Goal: Transaction & Acquisition: Purchase product/service

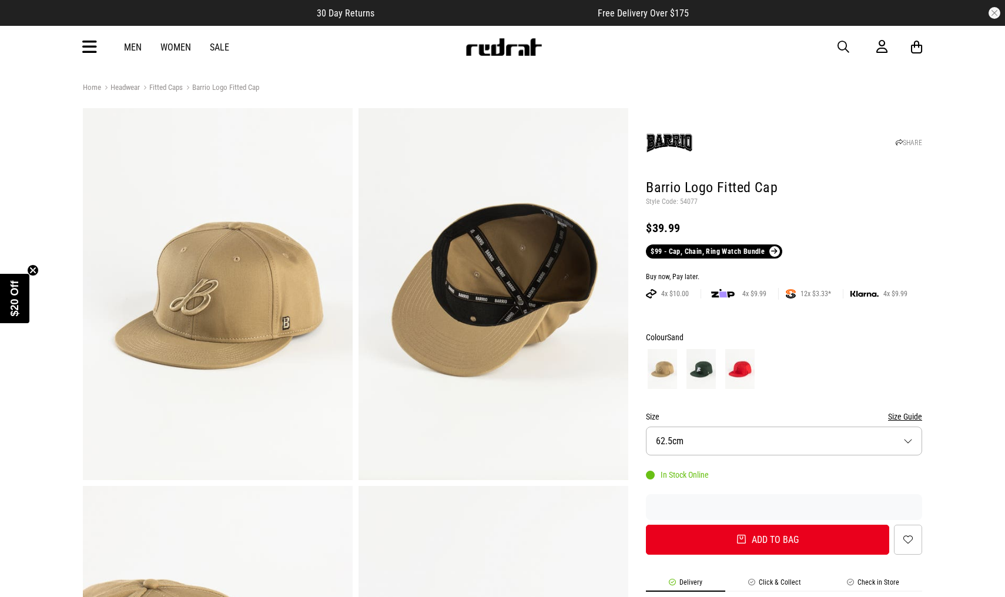
click at [771, 249] on span at bounding box center [774, 251] width 10 height 11
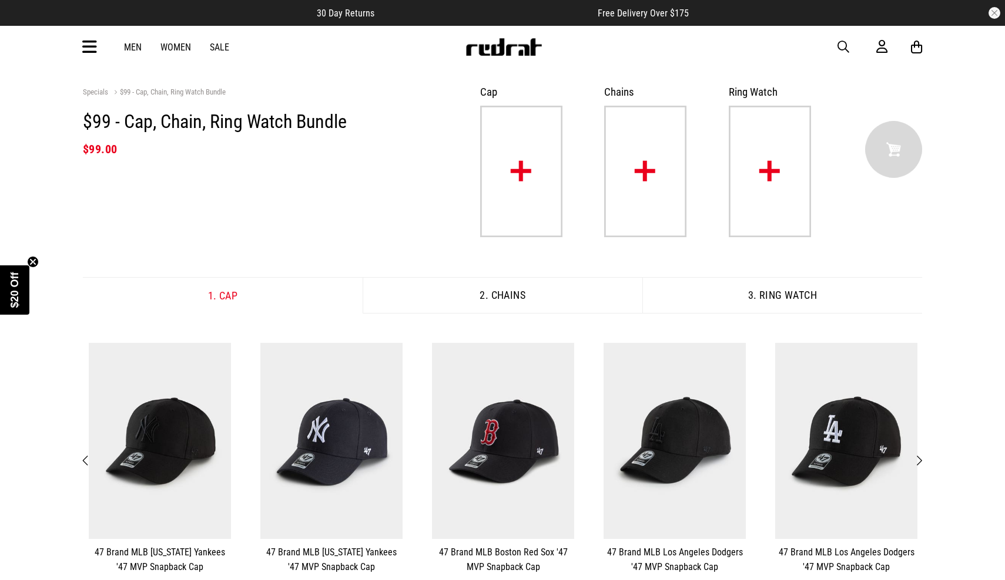
click at [535, 187] on img at bounding box center [521, 172] width 82 height 132
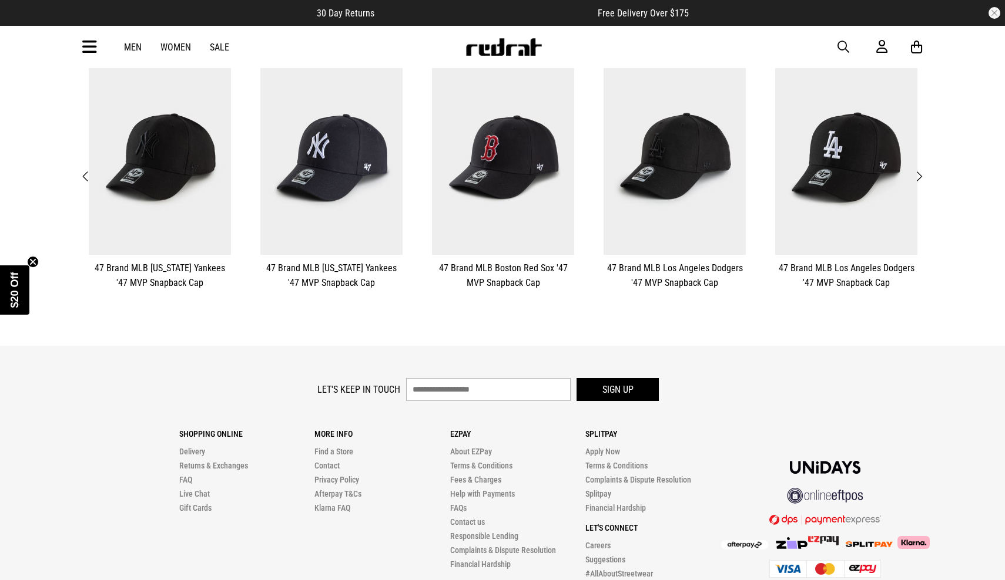
scroll to position [282, 0]
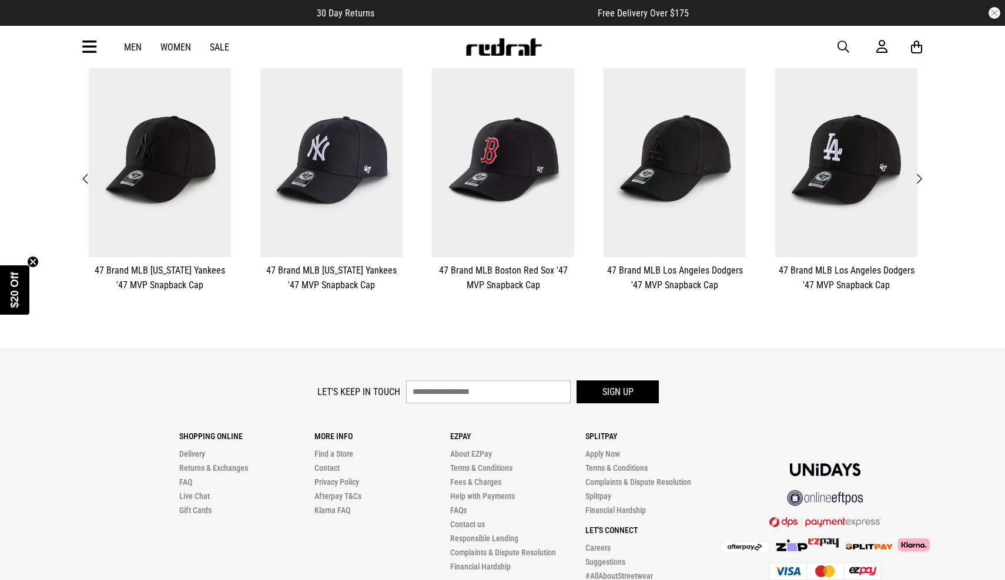
click at [922, 177] on span "Next" at bounding box center [919, 179] width 8 height 14
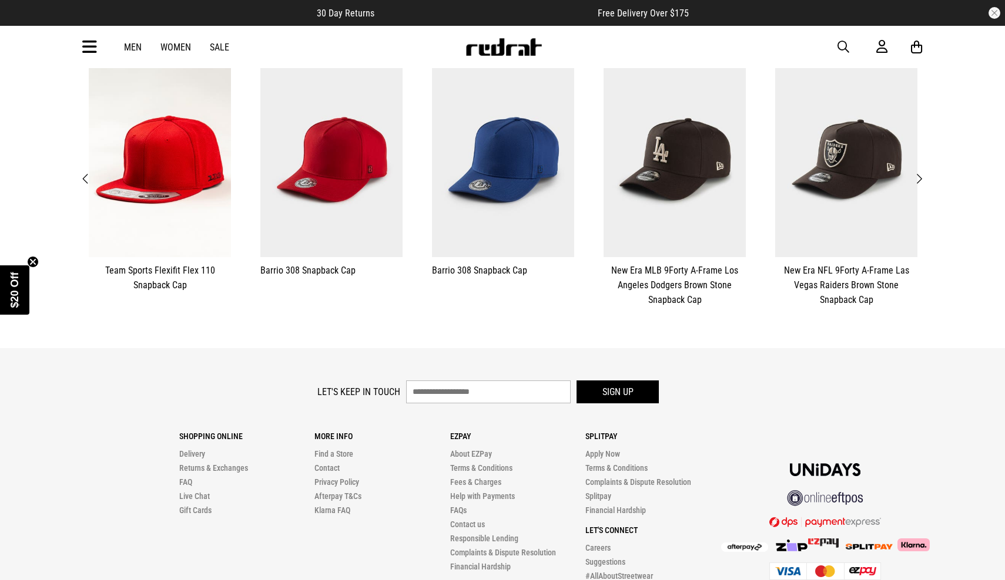
click at [922, 177] on span "Next" at bounding box center [919, 179] width 8 height 14
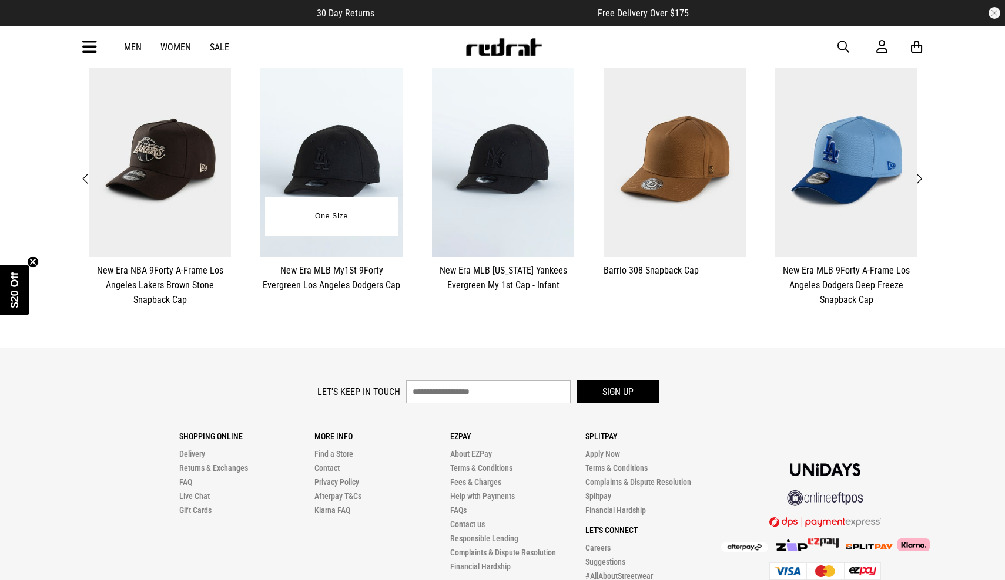
click at [360, 183] on img at bounding box center [331, 159] width 142 height 196
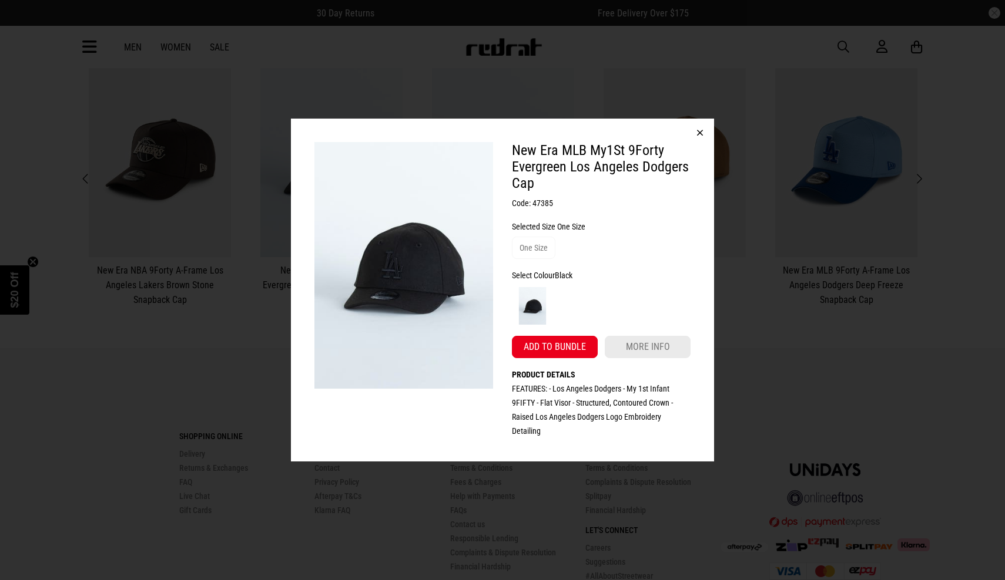
click at [704, 128] on button "button" at bounding box center [700, 133] width 28 height 28
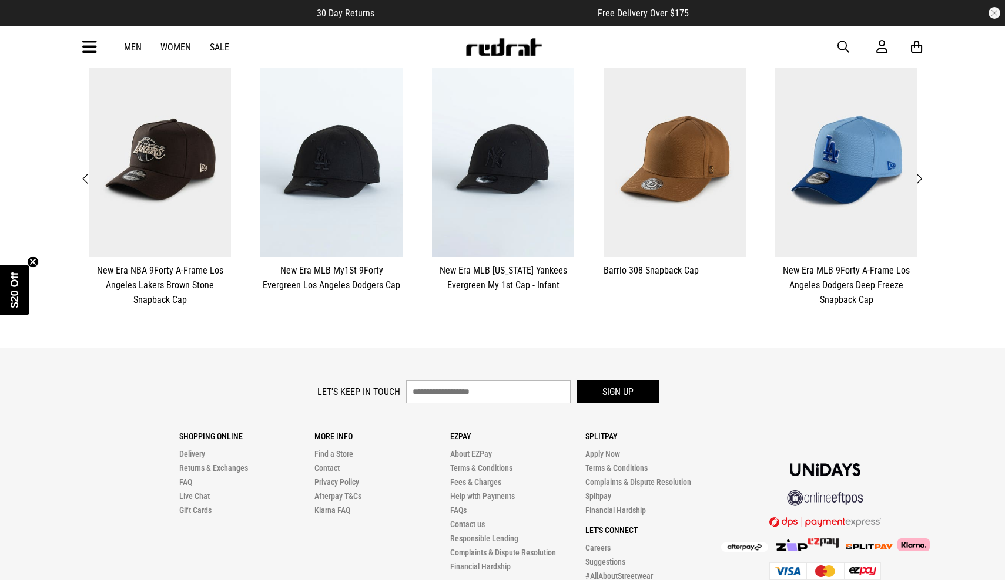
click at [920, 176] on span "Next" at bounding box center [919, 179] width 8 height 14
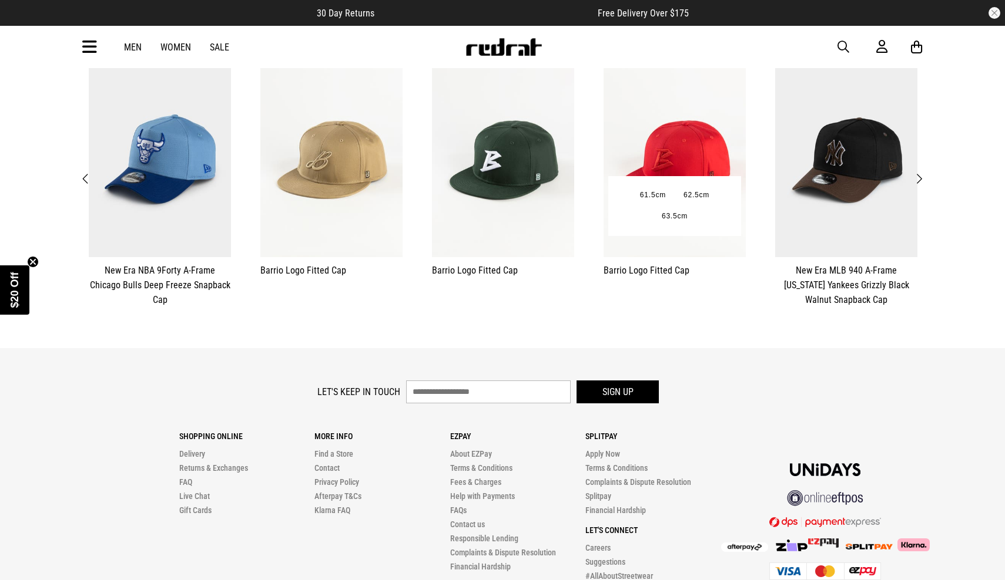
click at [671, 142] on img at bounding box center [674, 159] width 142 height 196
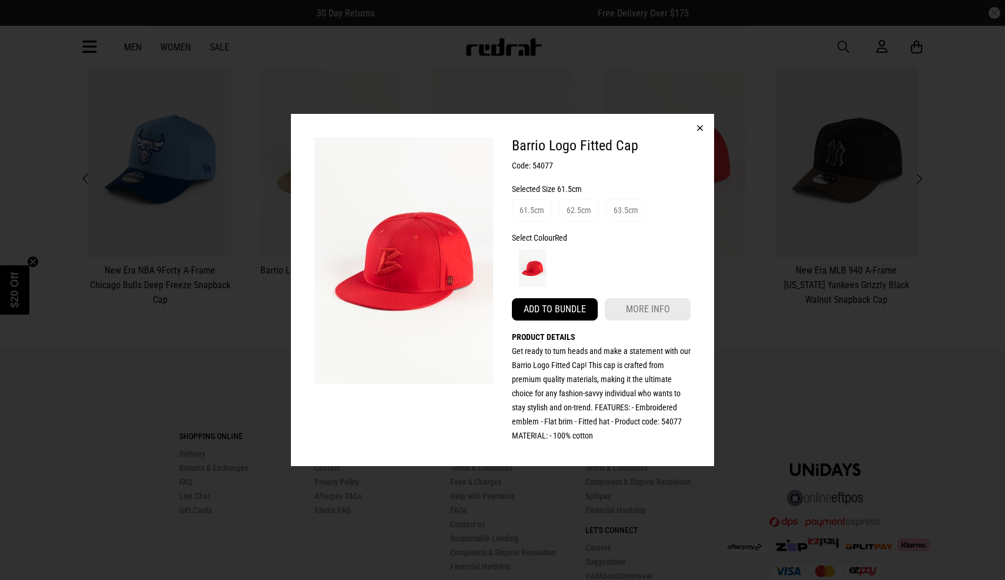
click at [562, 303] on button "Add to bundle" at bounding box center [555, 309] width 86 height 22
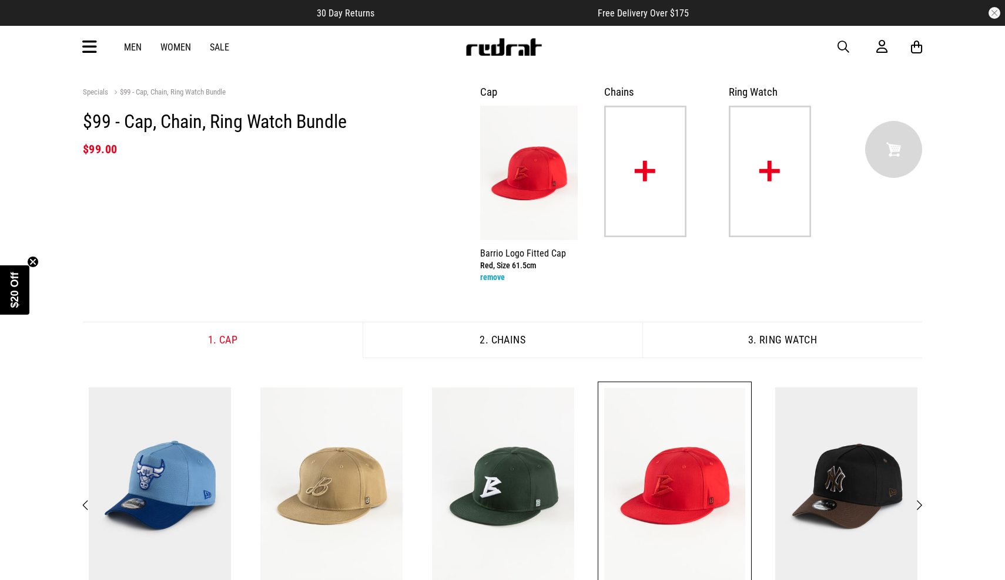
scroll to position [0, 0]
click at [566, 346] on button "2. Chains" at bounding box center [503, 340] width 280 height 36
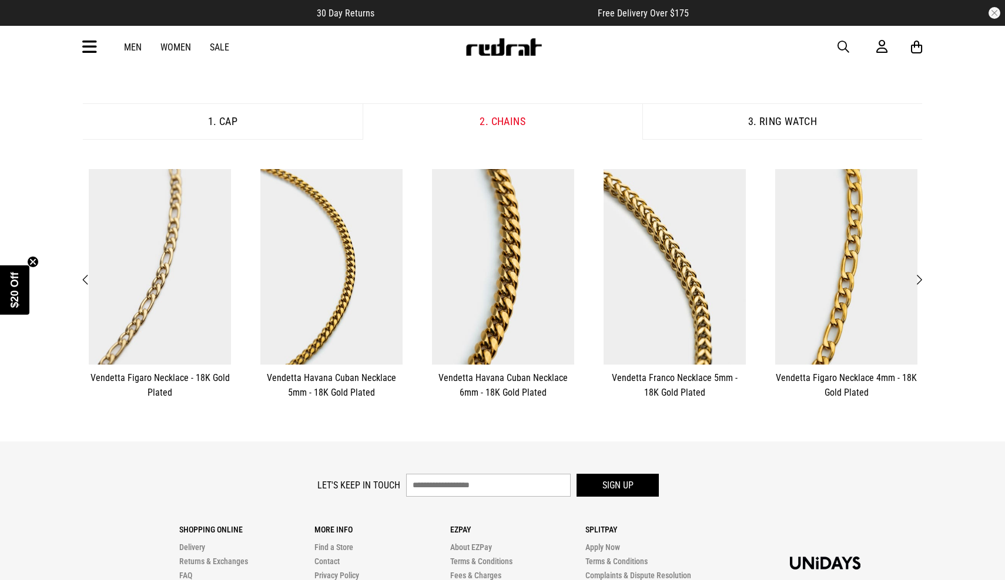
scroll to position [220, 0]
click at [918, 279] on span "Next" at bounding box center [919, 279] width 8 height 14
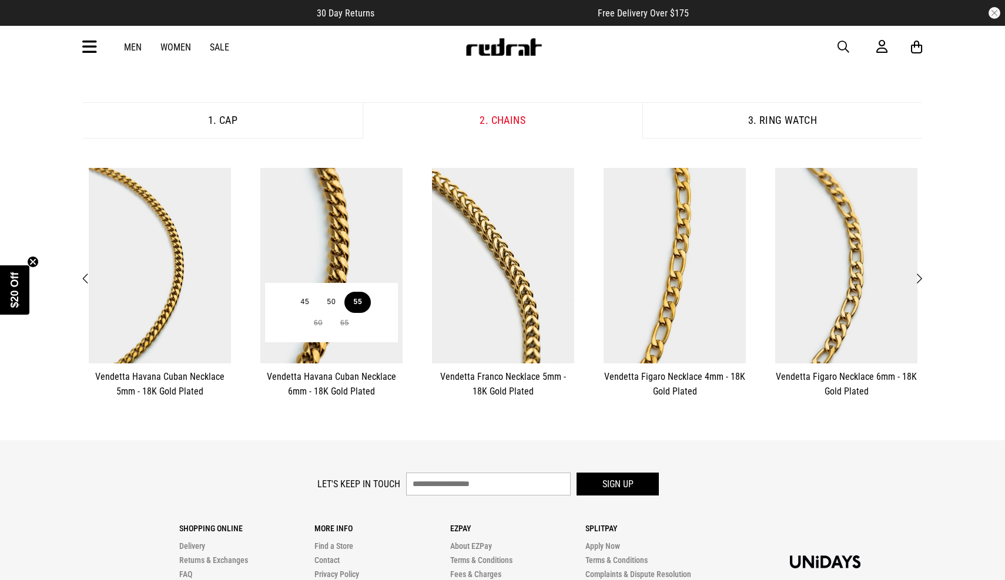
click at [357, 307] on button "55" at bounding box center [357, 302] width 26 height 21
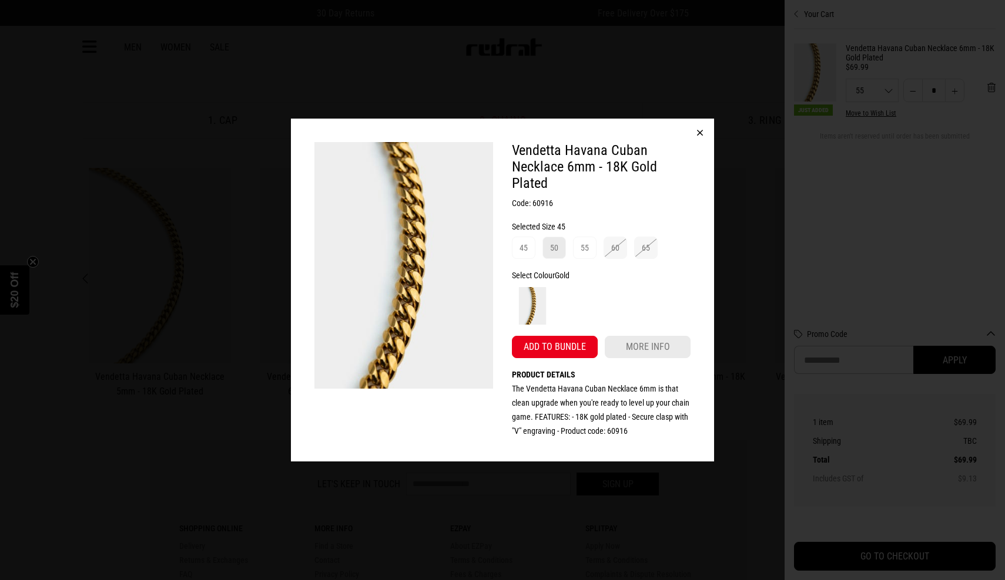
click at [555, 247] on div "50" at bounding box center [554, 248] width 8 height 14
click at [524, 246] on div "45" at bounding box center [523, 248] width 8 height 14
click at [585, 245] on div "55" at bounding box center [584, 248] width 8 height 14
click at [551, 245] on div "50" at bounding box center [554, 248] width 8 height 14
click at [573, 346] on button "Add to bundle" at bounding box center [555, 347] width 86 height 22
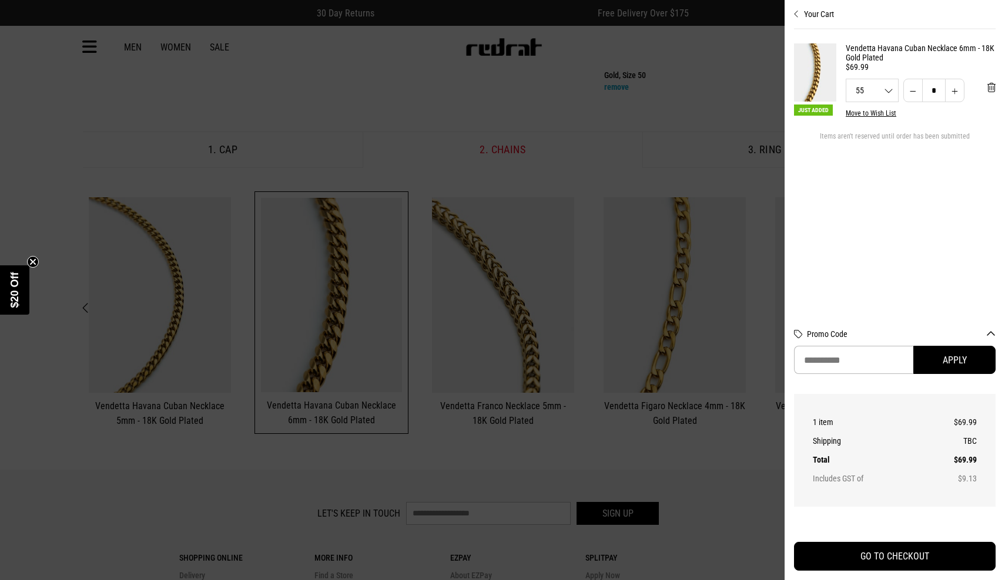
click at [798, 17] on icon "Close cart preview" at bounding box center [796, 13] width 5 height 9
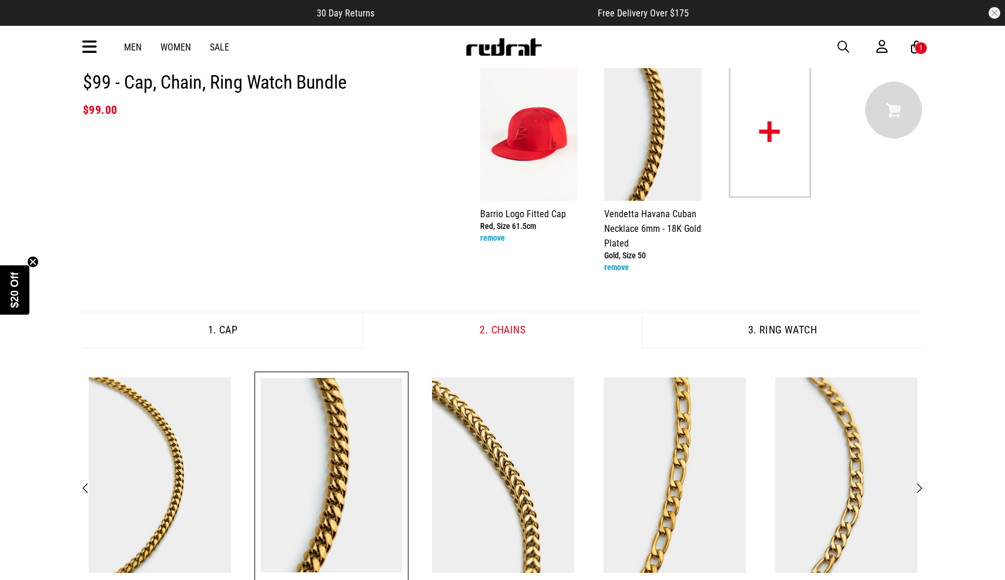
scroll to position [28, 0]
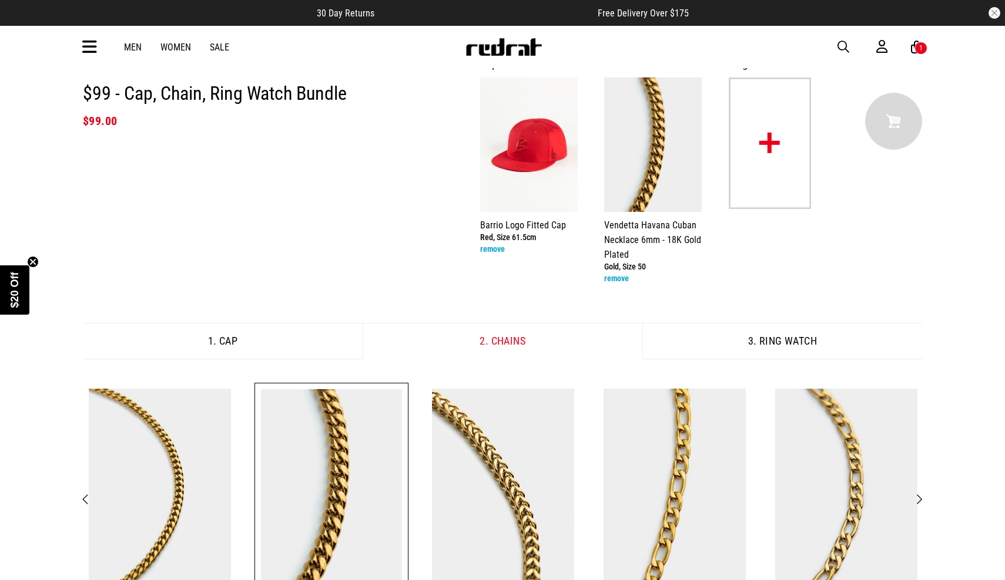
click at [756, 336] on button "3. Ring Watch" at bounding box center [782, 341] width 280 height 36
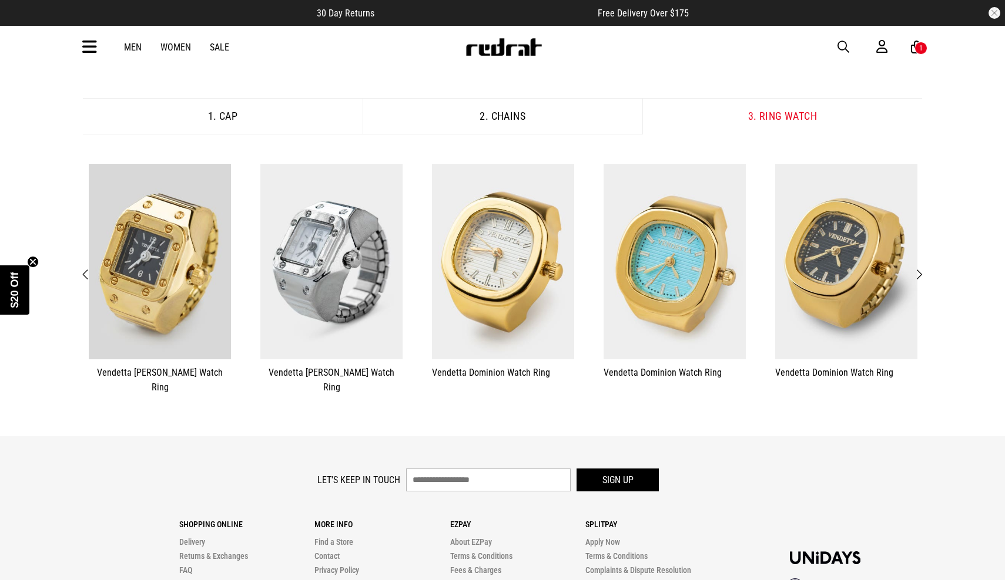
scroll to position [254, 0]
click at [921, 267] on span "Next" at bounding box center [919, 274] width 8 height 14
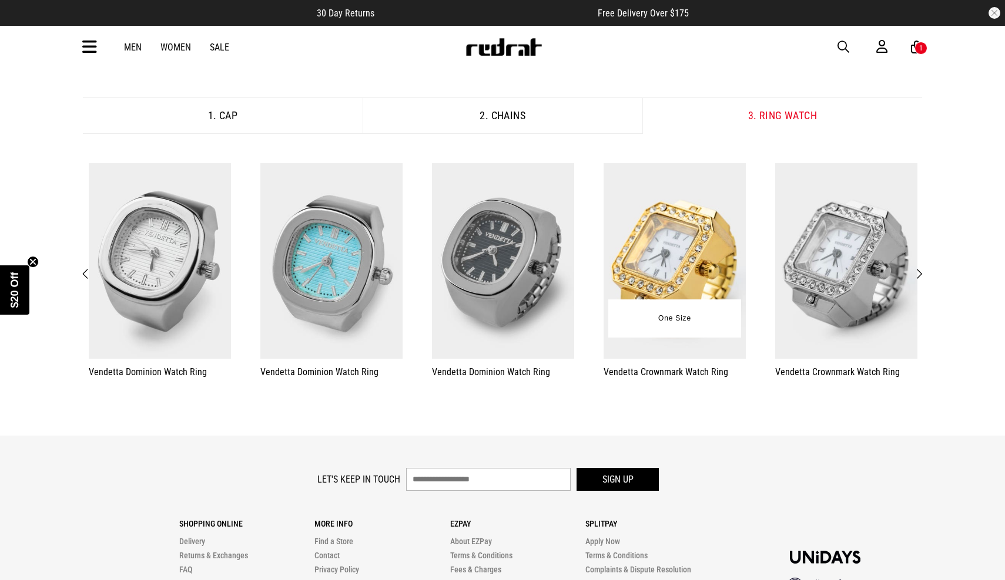
click at [675, 274] on img at bounding box center [674, 261] width 142 height 196
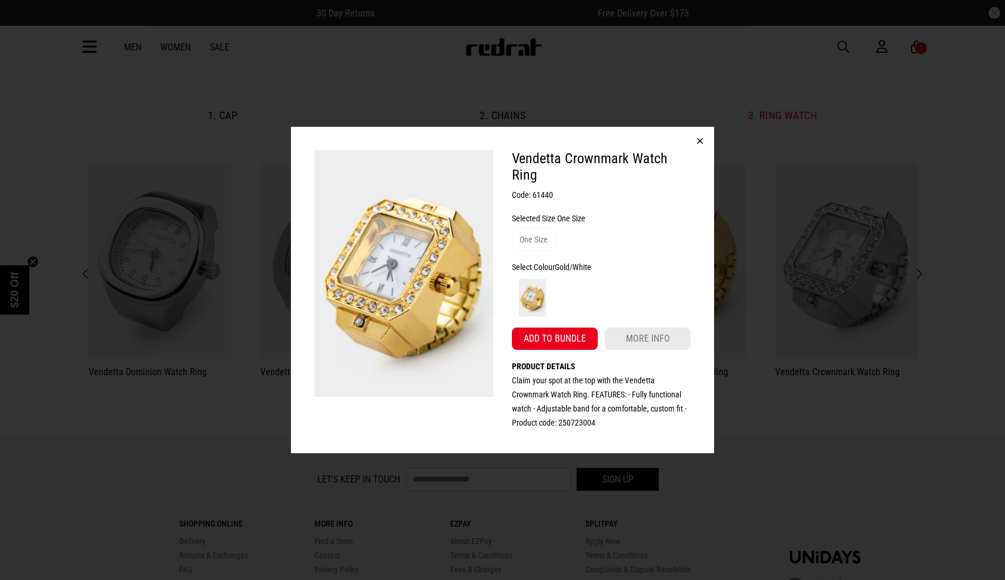
click at [700, 139] on button "button" at bounding box center [700, 141] width 28 height 28
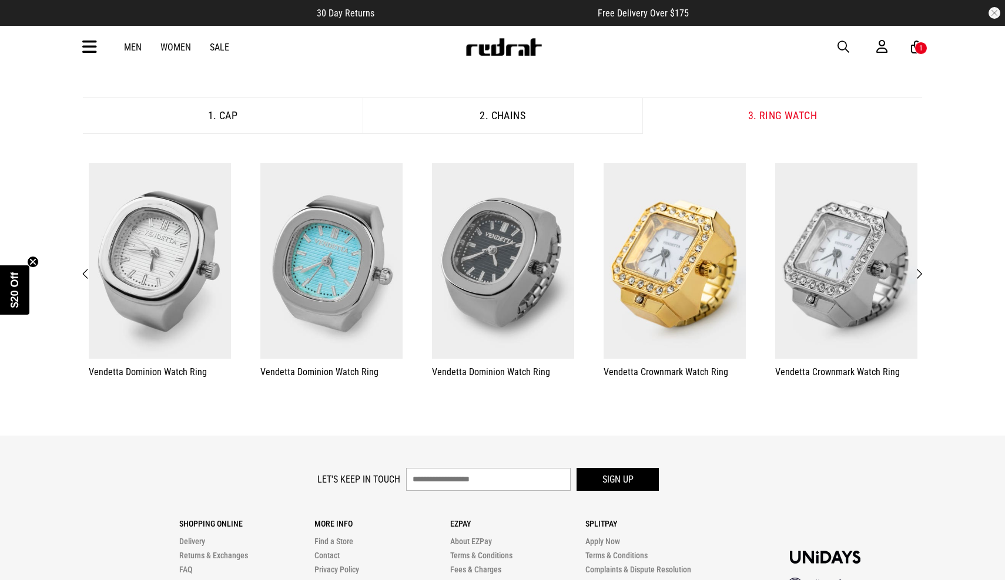
click at [942, 269] on div "**********" at bounding box center [502, 124] width 1005 height 623
click at [925, 267] on button "Next" at bounding box center [918, 274] width 15 height 15
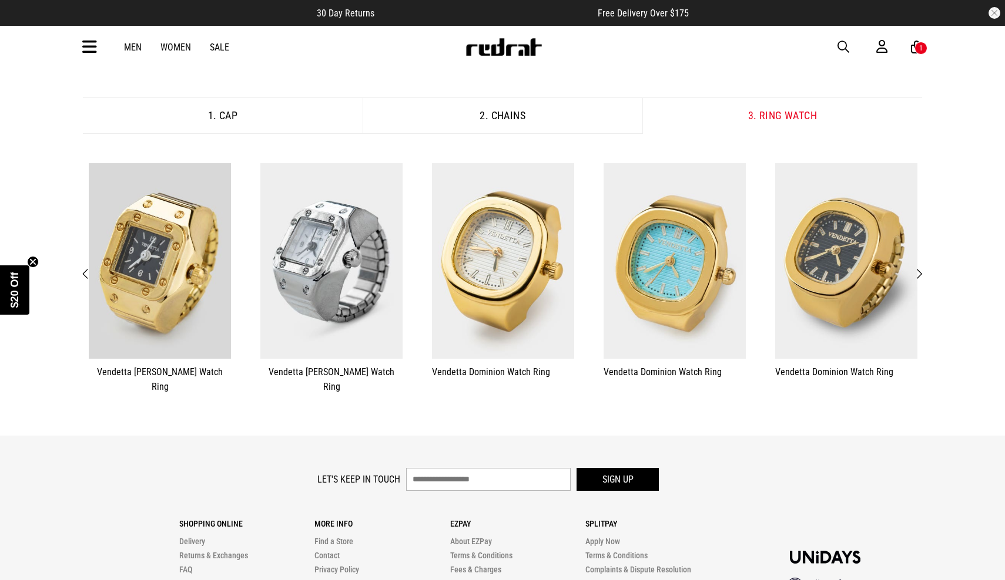
click at [925, 267] on button "Next" at bounding box center [918, 274] width 15 height 15
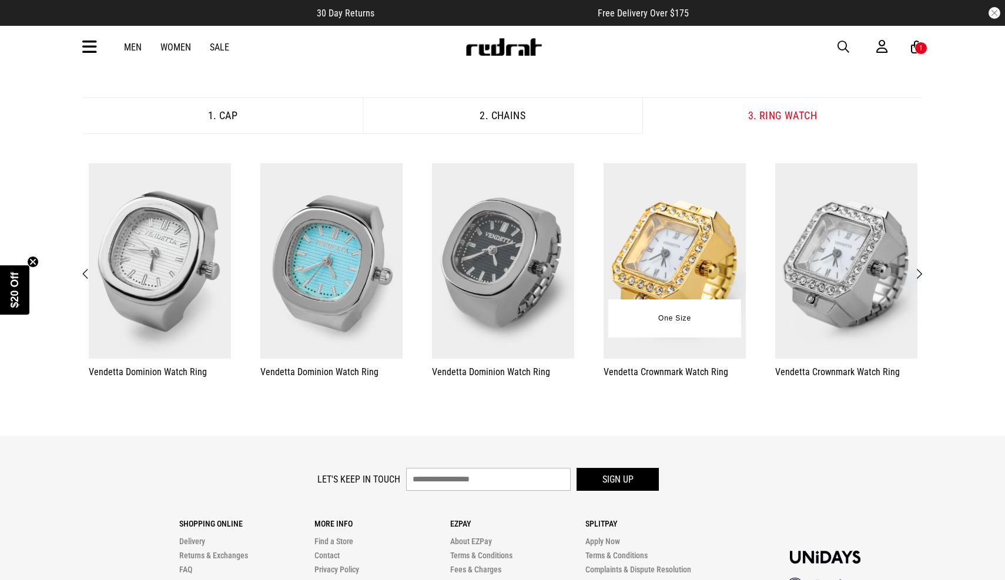
click at [681, 269] on img at bounding box center [674, 261] width 142 height 196
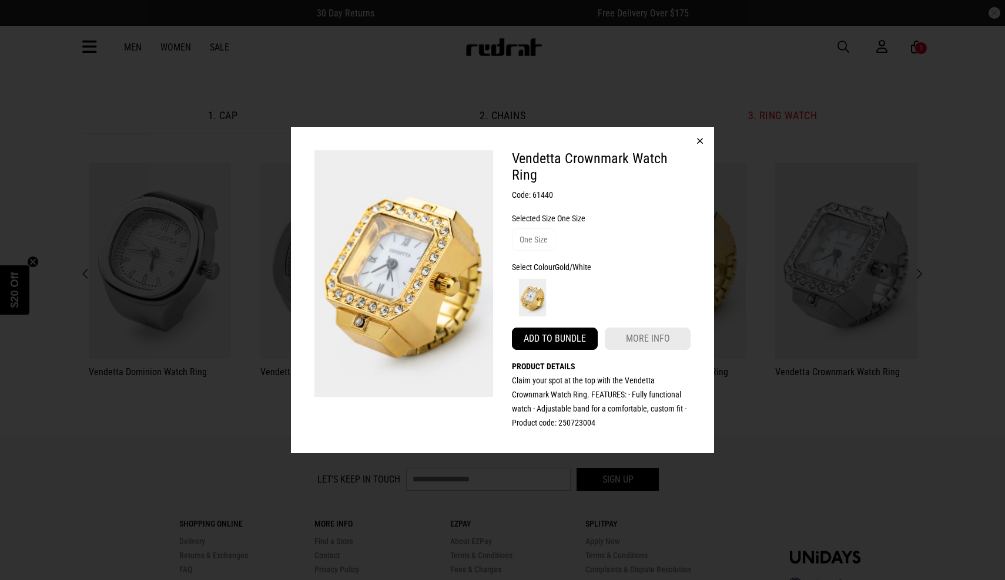
click at [556, 338] on button "Add to bundle" at bounding box center [555, 339] width 86 height 22
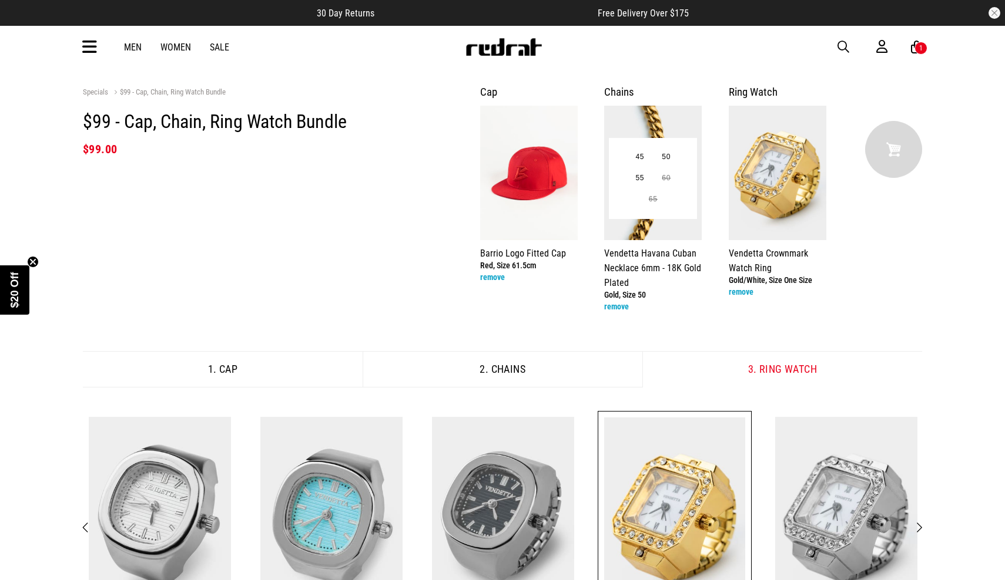
scroll to position [0, 0]
click at [914, 49] on icon at bounding box center [916, 47] width 11 height 15
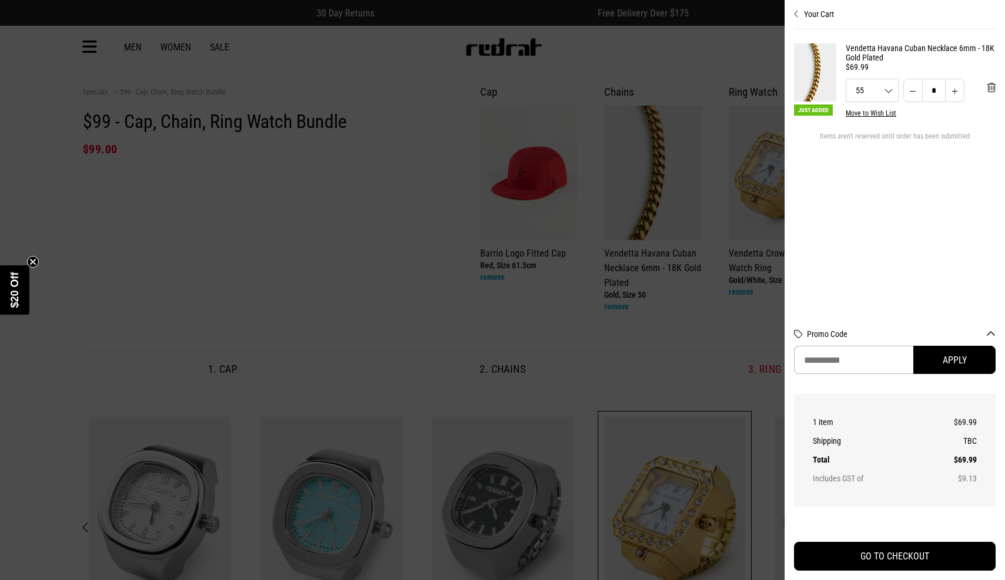
click at [796, 15] on icon "Close cart preview" at bounding box center [796, 13] width 5 height 9
